Goal: Transaction & Acquisition: Purchase product/service

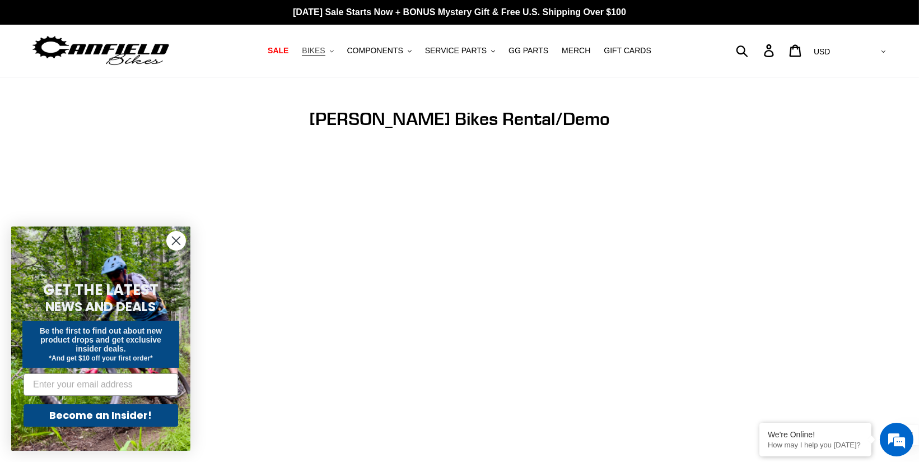
click at [324, 49] on span "BIKES" at bounding box center [313, 51] width 23 height 10
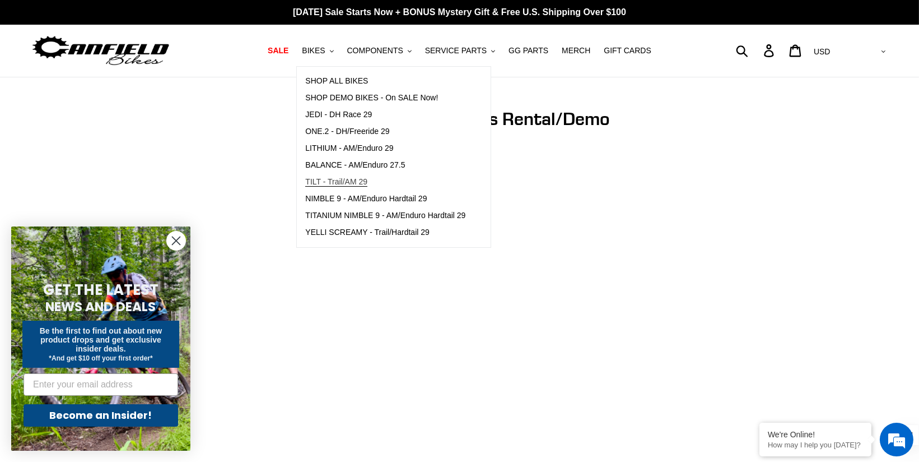
click at [341, 177] on span "TILT - Trail/AM 29" at bounding box center [336, 182] width 62 height 10
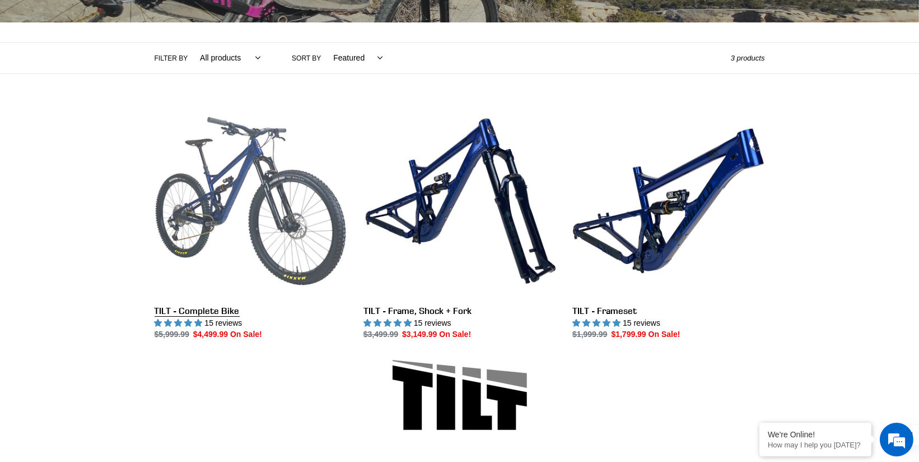
click at [243, 179] on link "TILT - Complete Bike" at bounding box center [251, 223] width 192 height 236
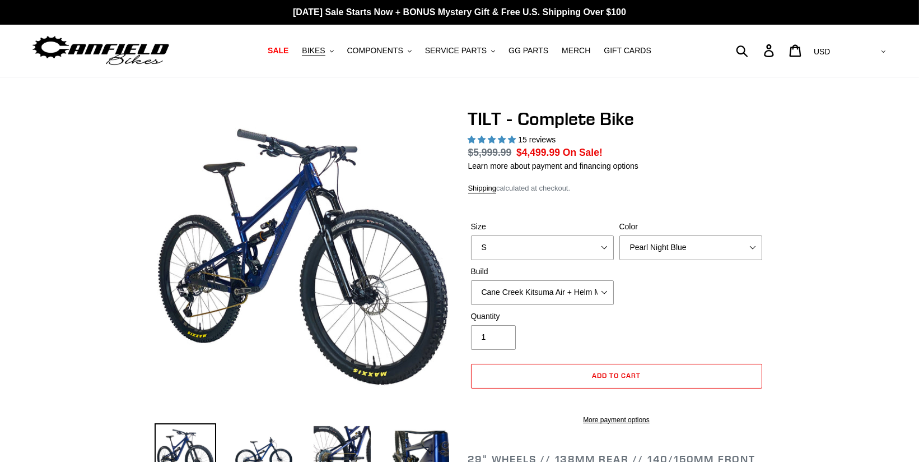
select select "highest-rating"
click at [591, 287] on select "Cane Creek Kitsuma Air + Helm MKII 140 + SRAM GX Cane Creek Kitsuma Air + Helm …" at bounding box center [542, 292] width 143 height 25
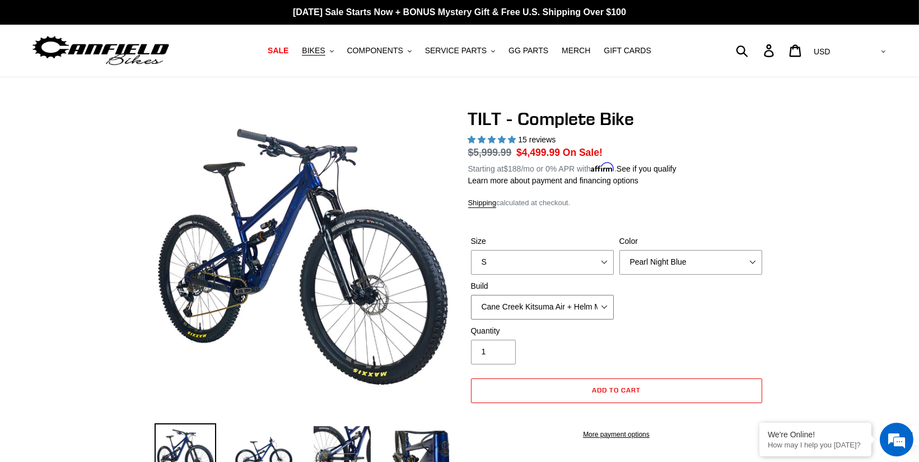
select select "RockShox SD ULT + Pike ULT 140 + SRAM GX"
click at [471, 295] on select "Cane Creek Kitsuma Air + Helm MKII 140 + SRAM GX Cane Creek Kitsuma Air + Helm …" at bounding box center [542, 307] width 143 height 25
